Goal: Task Accomplishment & Management: Use online tool/utility

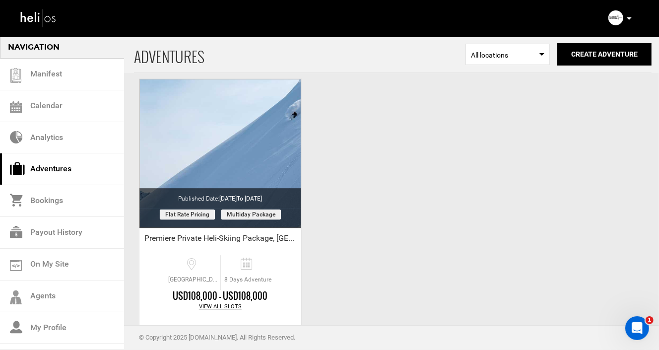
scroll to position [2024, 0]
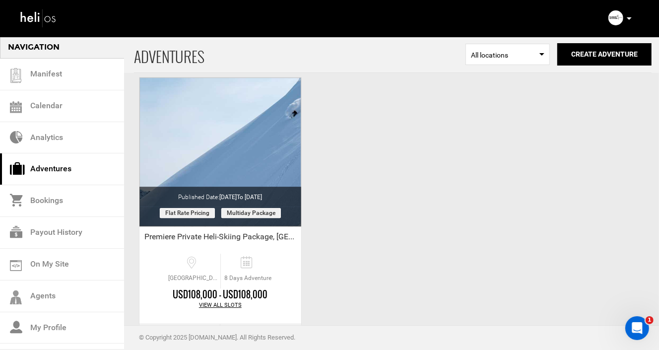
click at [50, 169] on link "Adventures" at bounding box center [62, 169] width 124 height 32
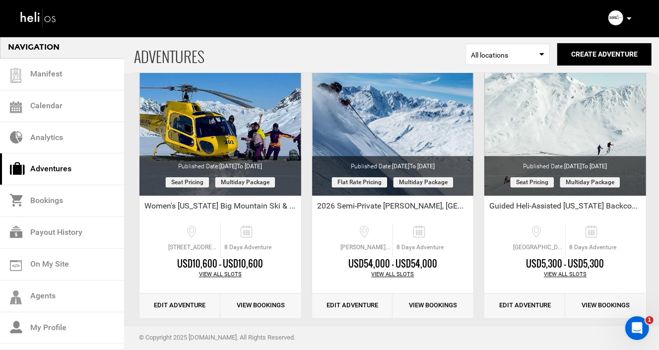
scroll to position [1492, 0]
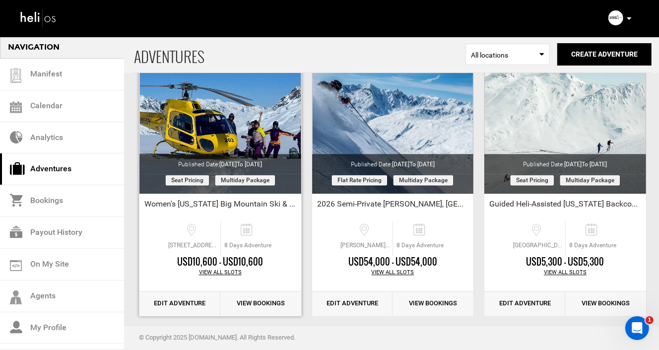
click at [178, 301] on link "Edit Adventure" at bounding box center [179, 303] width 81 height 24
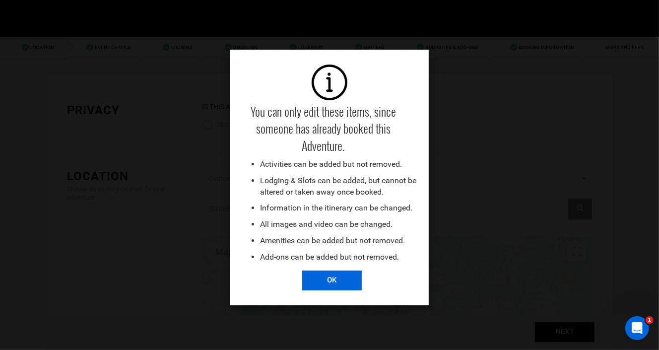
click at [325, 275] on input "OK" at bounding box center [332, 280] width 60 height 20
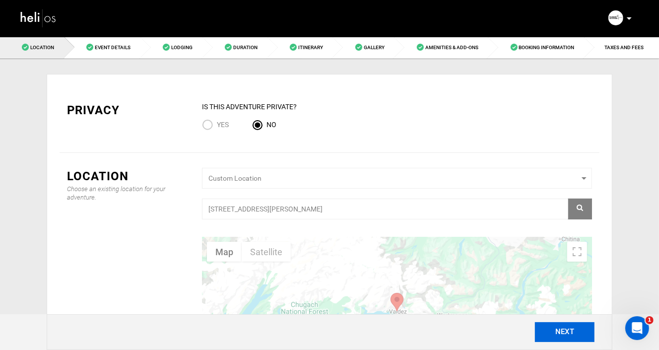
click at [560, 332] on button "NEXT" at bounding box center [565, 332] width 60 height 20
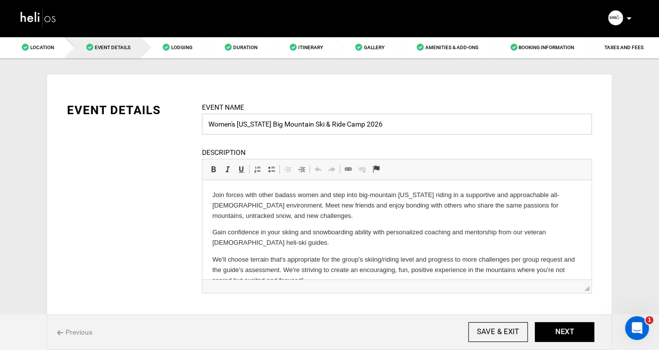
drag, startPoint x: 374, startPoint y: 123, endPoint x: 107, endPoint y: 109, distance: 267.7
click at [107, 109] on div "EVENT DETAILS Event Name Women's Alaska Big Mountain Ski & Ride Camp 2026 Event…" at bounding box center [330, 204] width 540 height 204
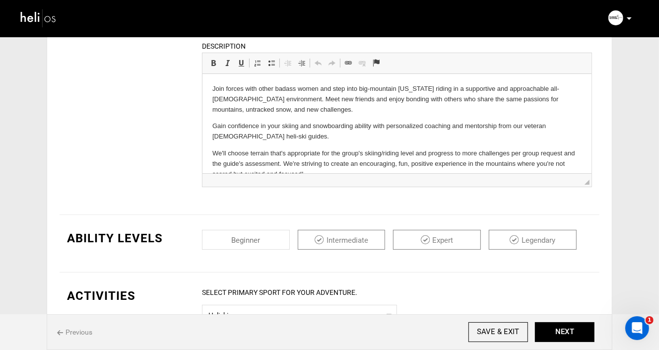
scroll to position [115, 0]
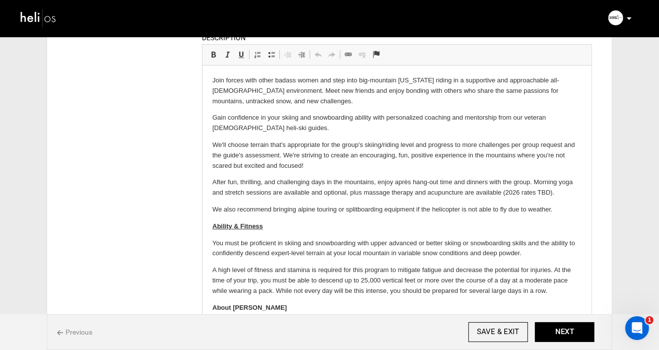
drag, startPoint x: 587, startPoint y: 174, endPoint x: 608, endPoint y: 293, distance: 120.8
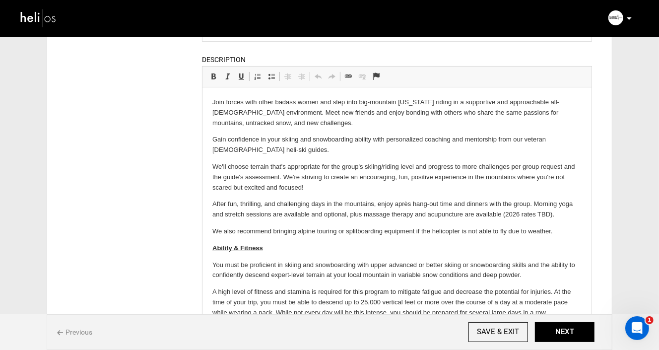
drag, startPoint x: 245, startPoint y: 150, endPoint x: 196, endPoint y: 97, distance: 72.0
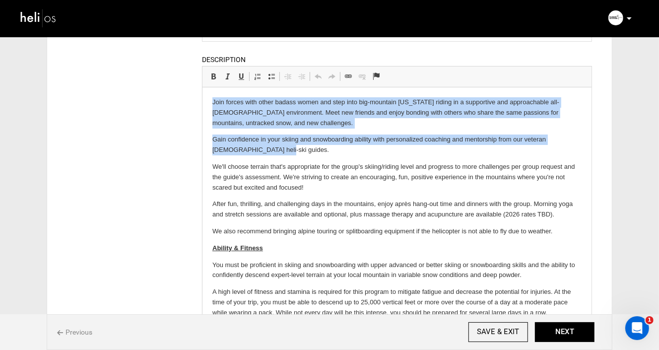
drag, startPoint x: 248, startPoint y: 150, endPoint x: 212, endPoint y: 100, distance: 61.7
click at [212, 100] on body "Join forces with other badass women and step into big-mountain Alaska riding in…" at bounding box center [396, 244] width 369 height 295
copy body "Join forces with other badass women and step into big-mountain Alaska riding in…"
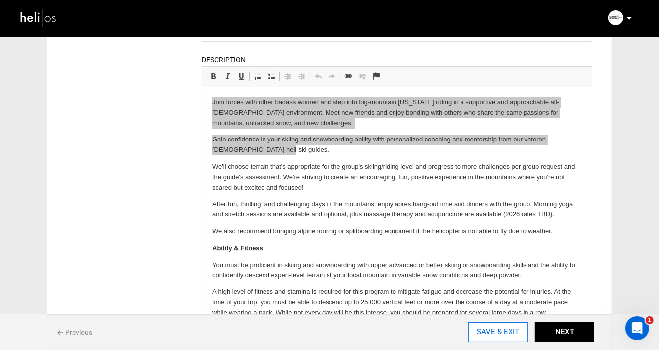
click at [490, 331] on input "SAVE & EXIT" at bounding box center [498, 332] width 60 height 20
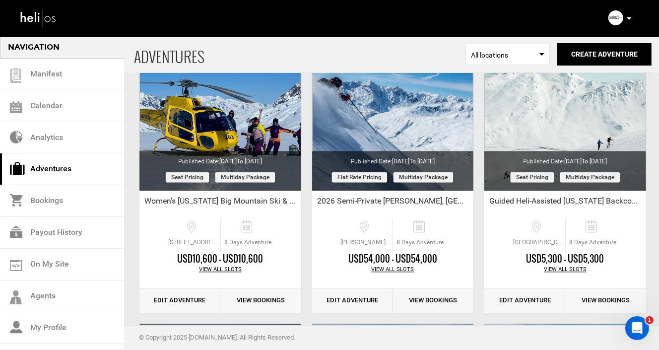
scroll to position [1504, 0]
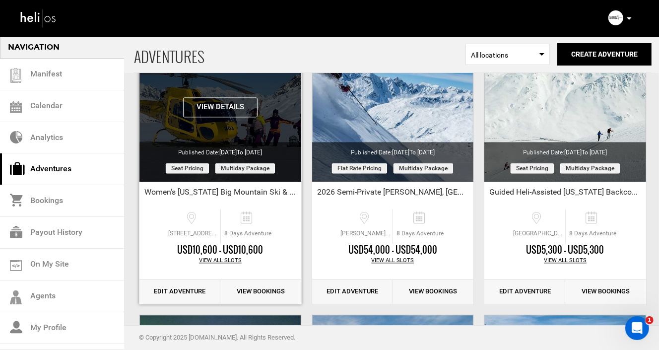
click at [223, 106] on button "View Details" at bounding box center [220, 107] width 74 height 20
